Goal: Transaction & Acquisition: Purchase product/service

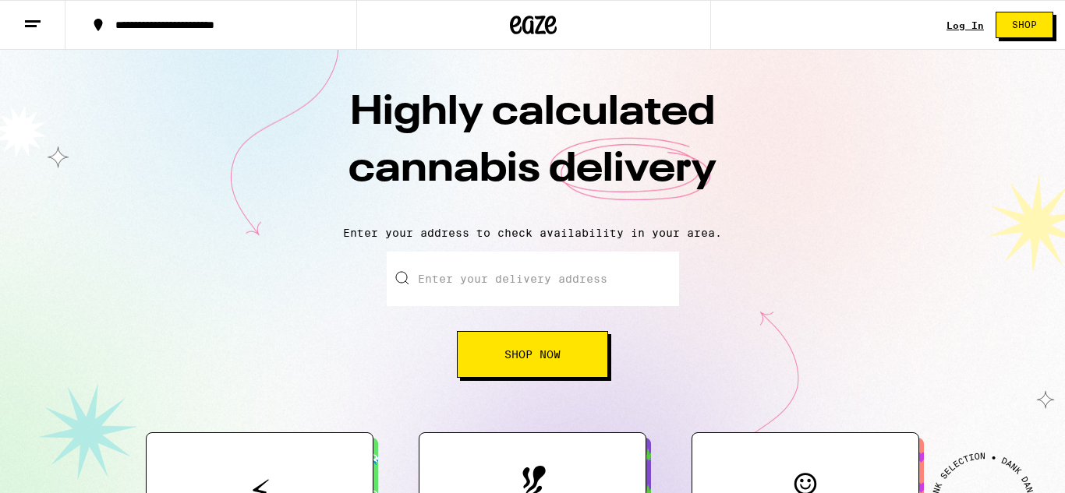
click at [967, 23] on link "Log In" at bounding box center [964, 25] width 37 height 10
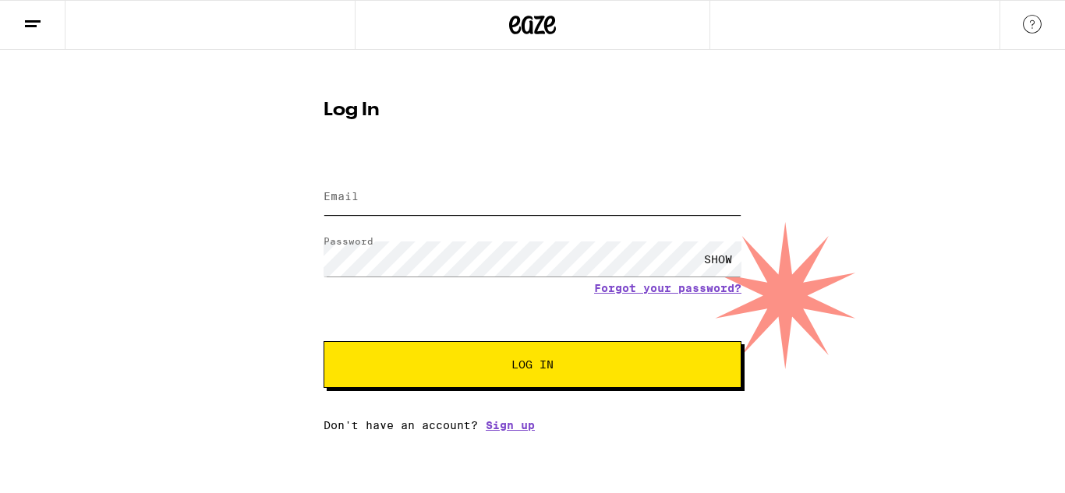
click at [543, 206] on input "Email" at bounding box center [532, 197] width 418 height 35
type input "[EMAIL_ADDRESS][DOMAIN_NAME]"
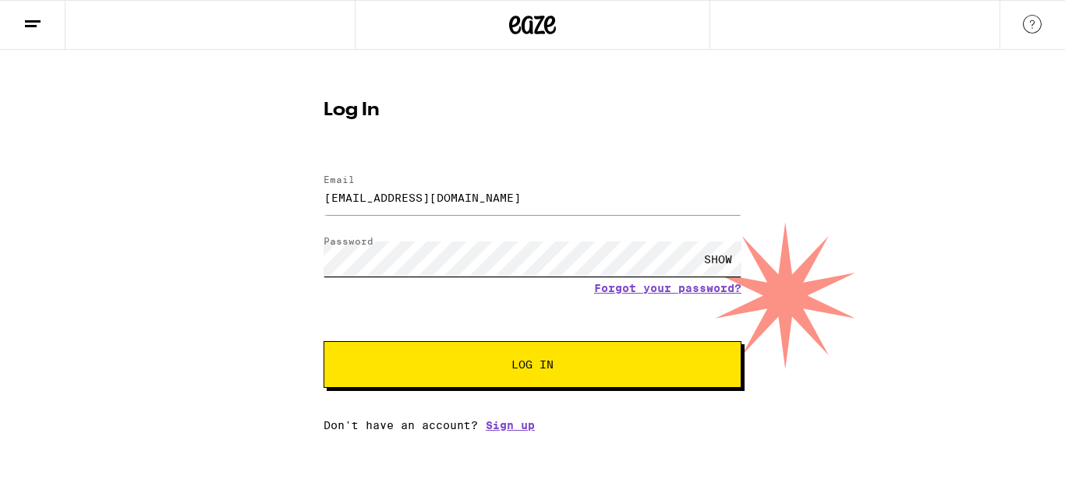
click at [323, 341] on button "Log In" at bounding box center [532, 364] width 418 height 47
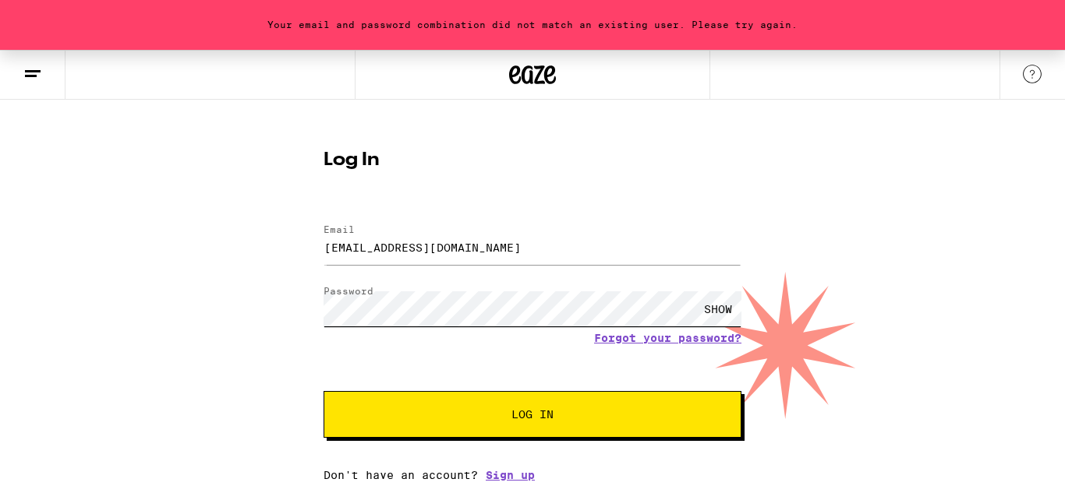
click at [323, 391] on button "Log In" at bounding box center [532, 414] width 418 height 47
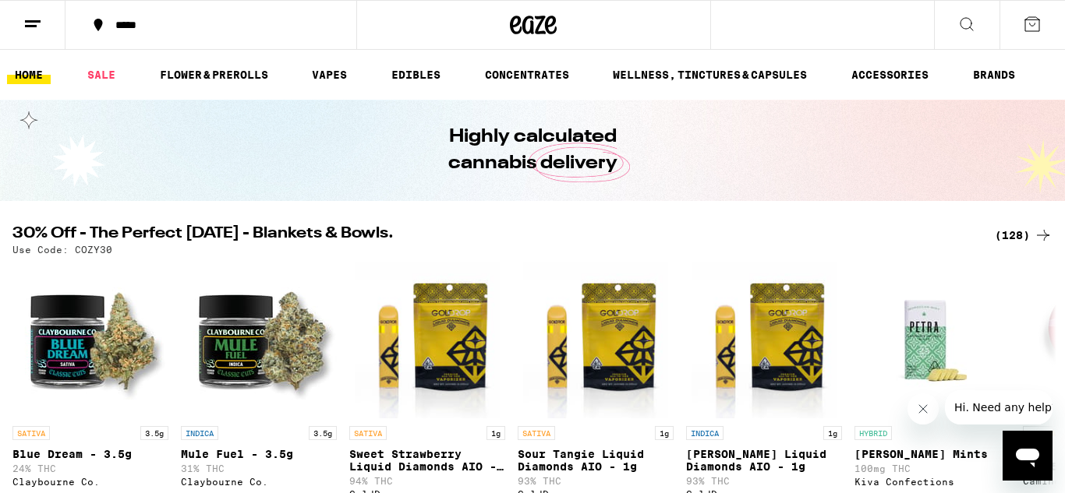
click at [1029, 27] on icon at bounding box center [1031, 24] width 19 height 19
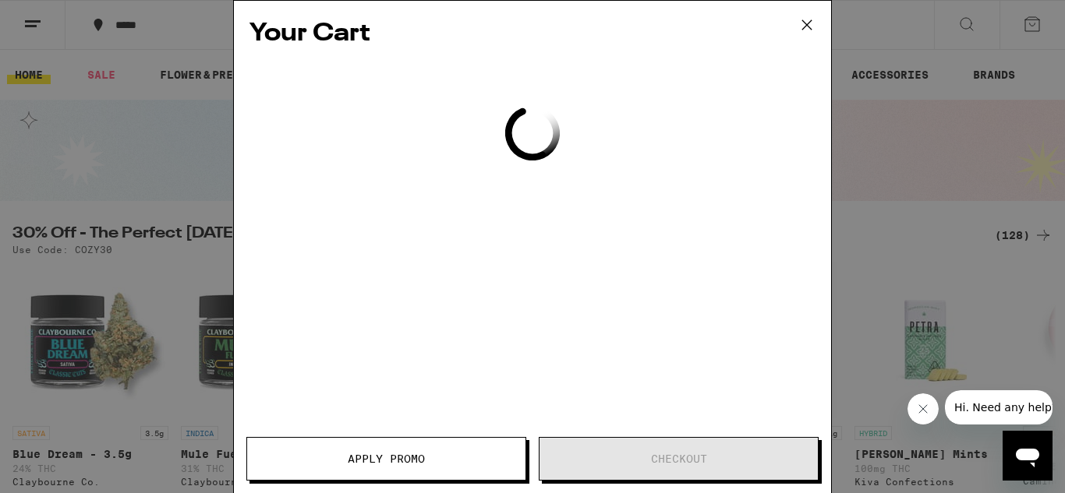
click at [806, 23] on icon at bounding box center [806, 24] width 23 height 23
